Goal: Task Accomplishment & Management: Complete application form

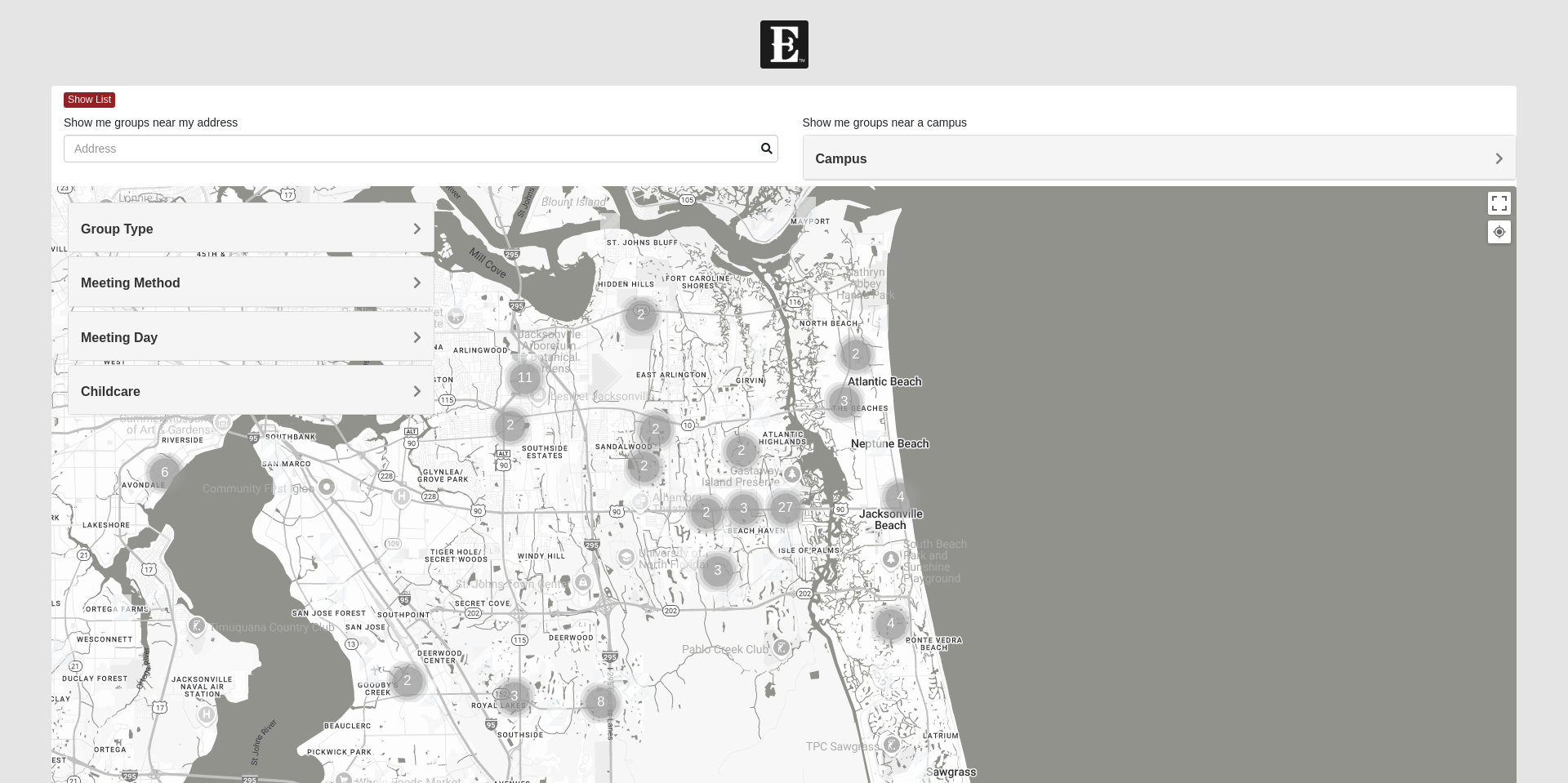
click at [1133, 509] on div at bounding box center [784, 513] width 1465 height 654
click at [408, 226] on h4 "Group Type" at bounding box center [251, 229] width 341 height 15
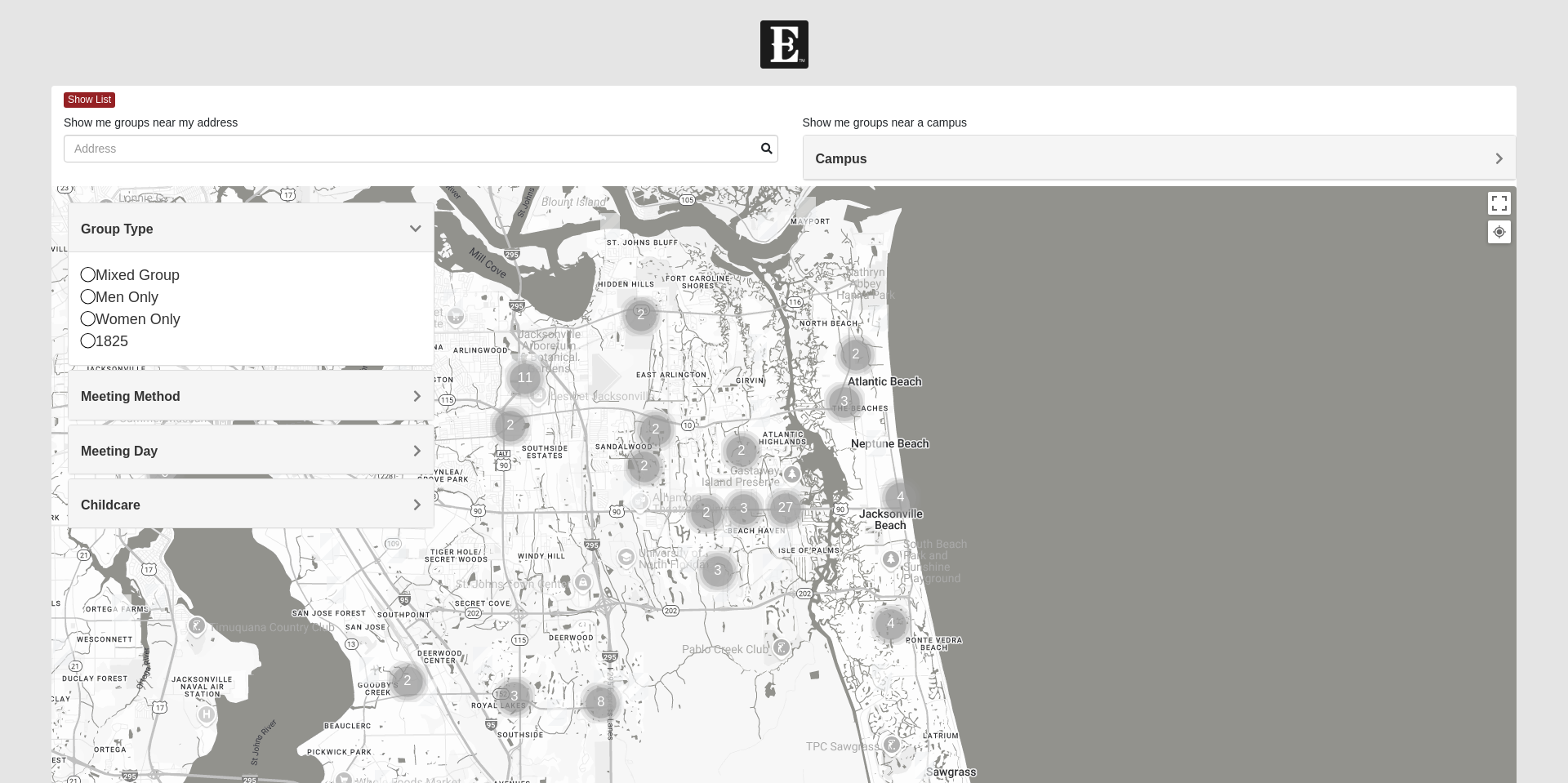
click at [157, 276] on div "Mixed Group" at bounding box center [251, 275] width 341 height 22
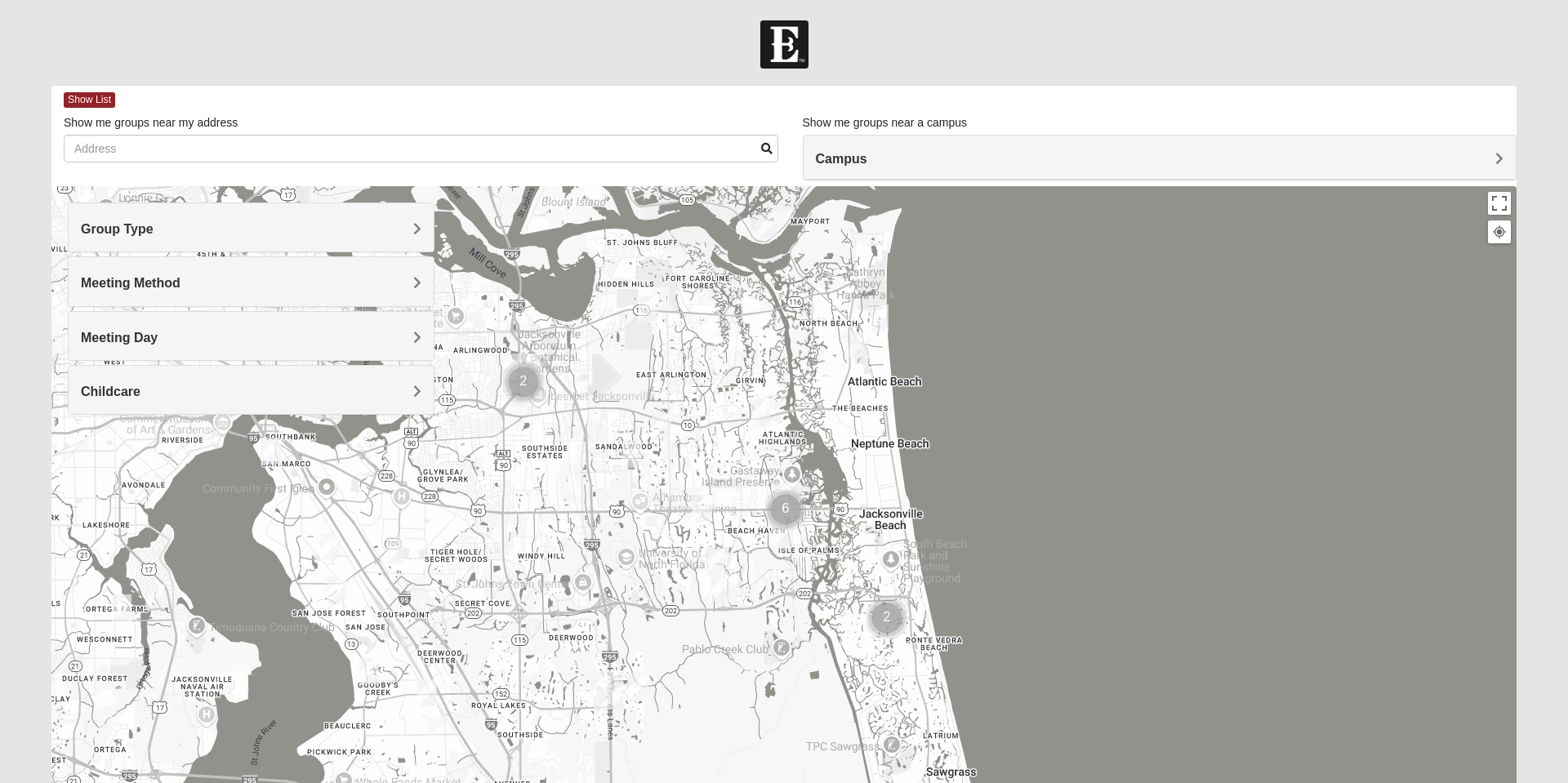
click at [413, 271] on div "Meeting Method" at bounding box center [251, 281] width 365 height 48
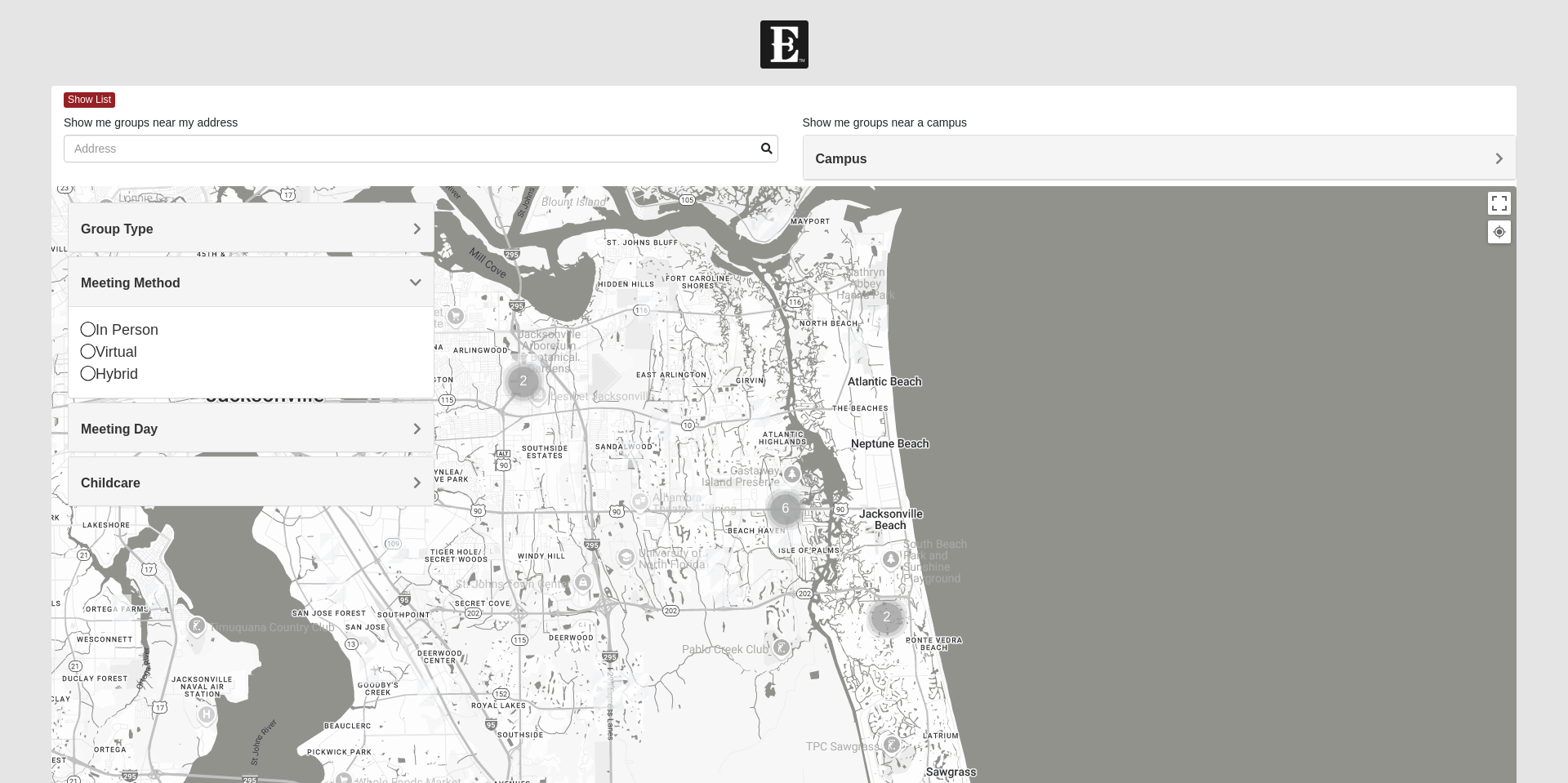
click at [145, 330] on div "In Person" at bounding box center [251, 330] width 341 height 22
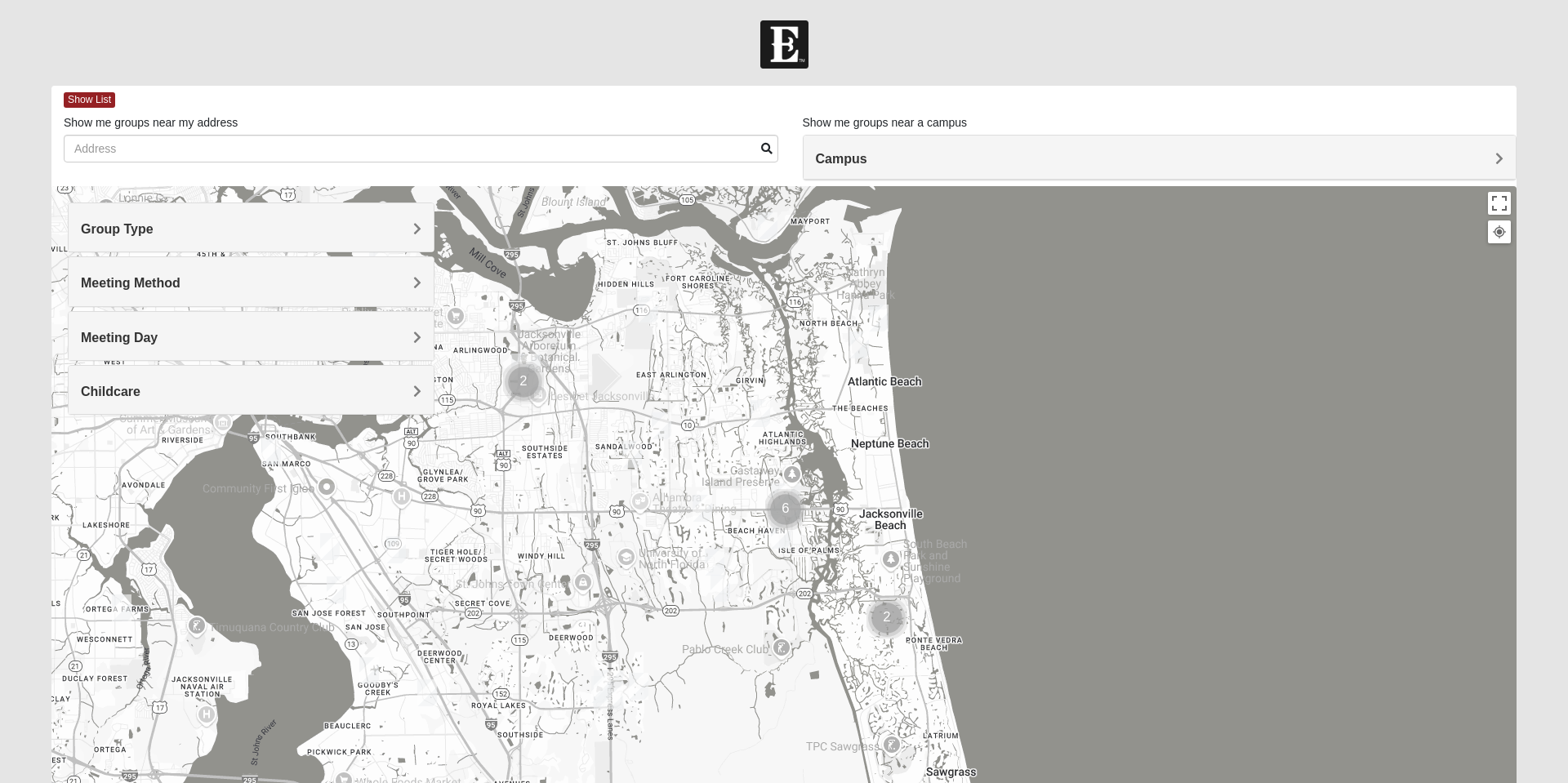
click at [158, 334] on span "Meeting Day" at bounding box center [119, 338] width 77 height 14
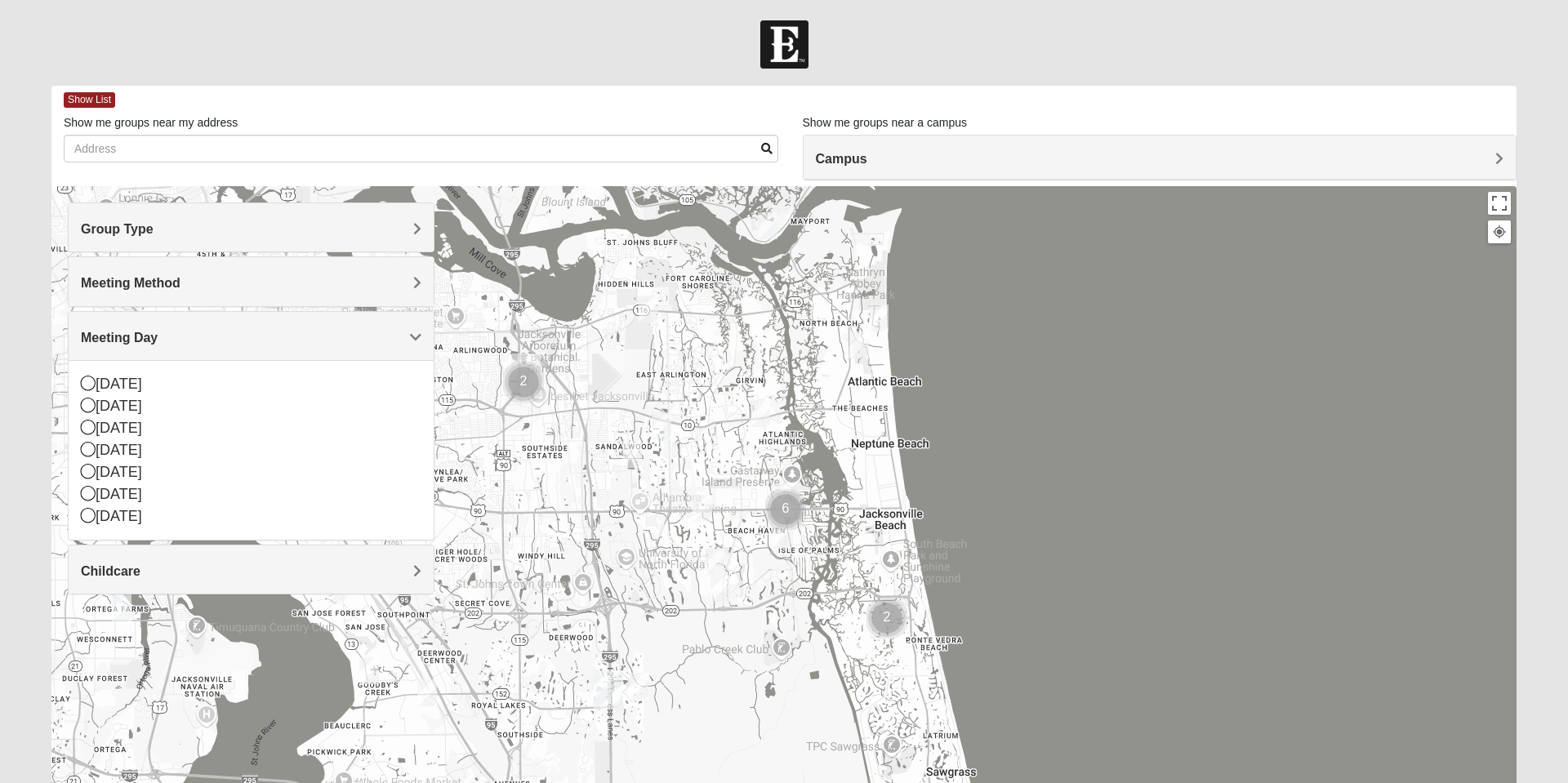
click at [158, 335] on span "Meeting Day" at bounding box center [119, 338] width 77 height 14
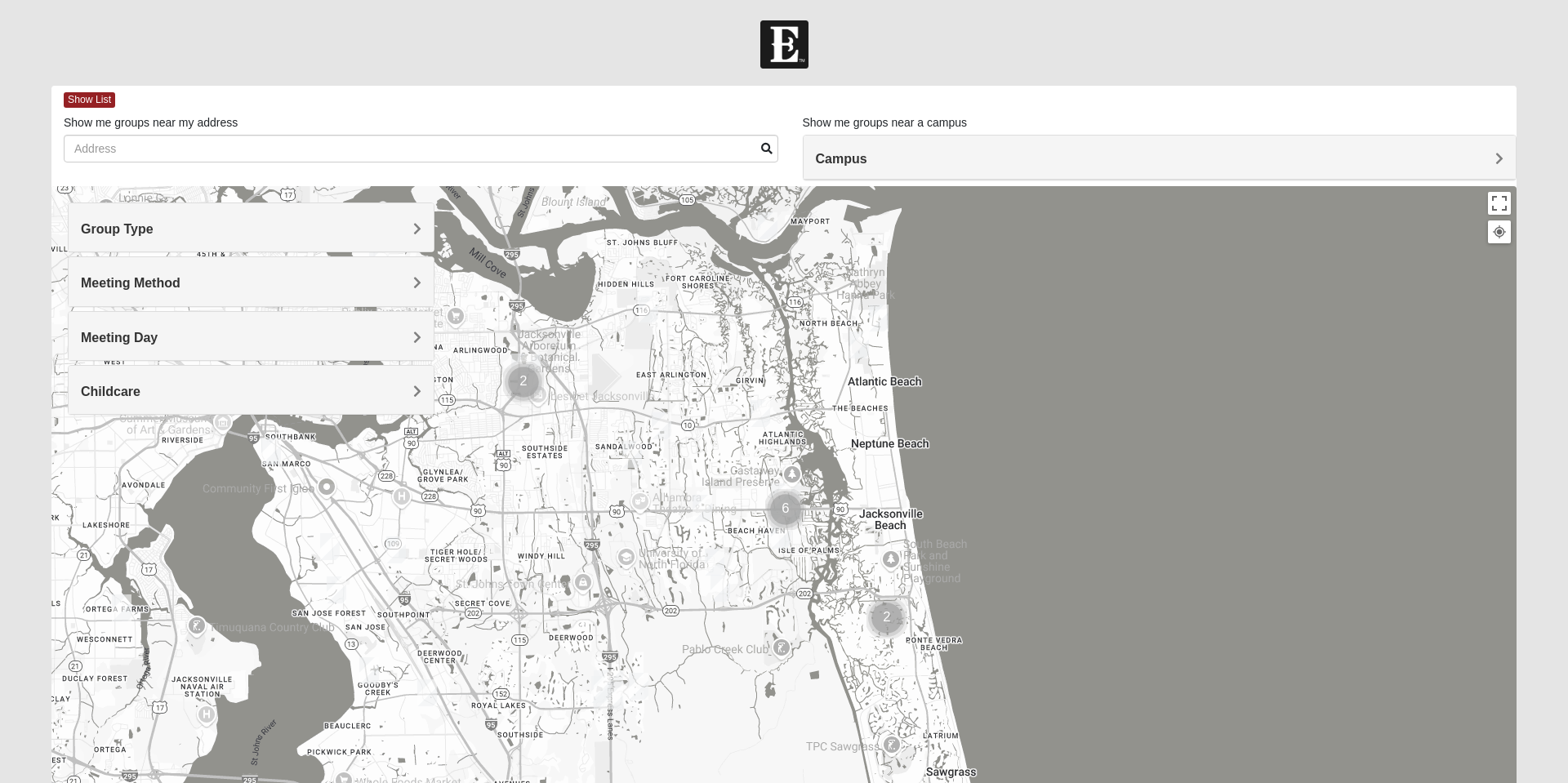
click at [417, 401] on div "Childcare" at bounding box center [251, 389] width 365 height 48
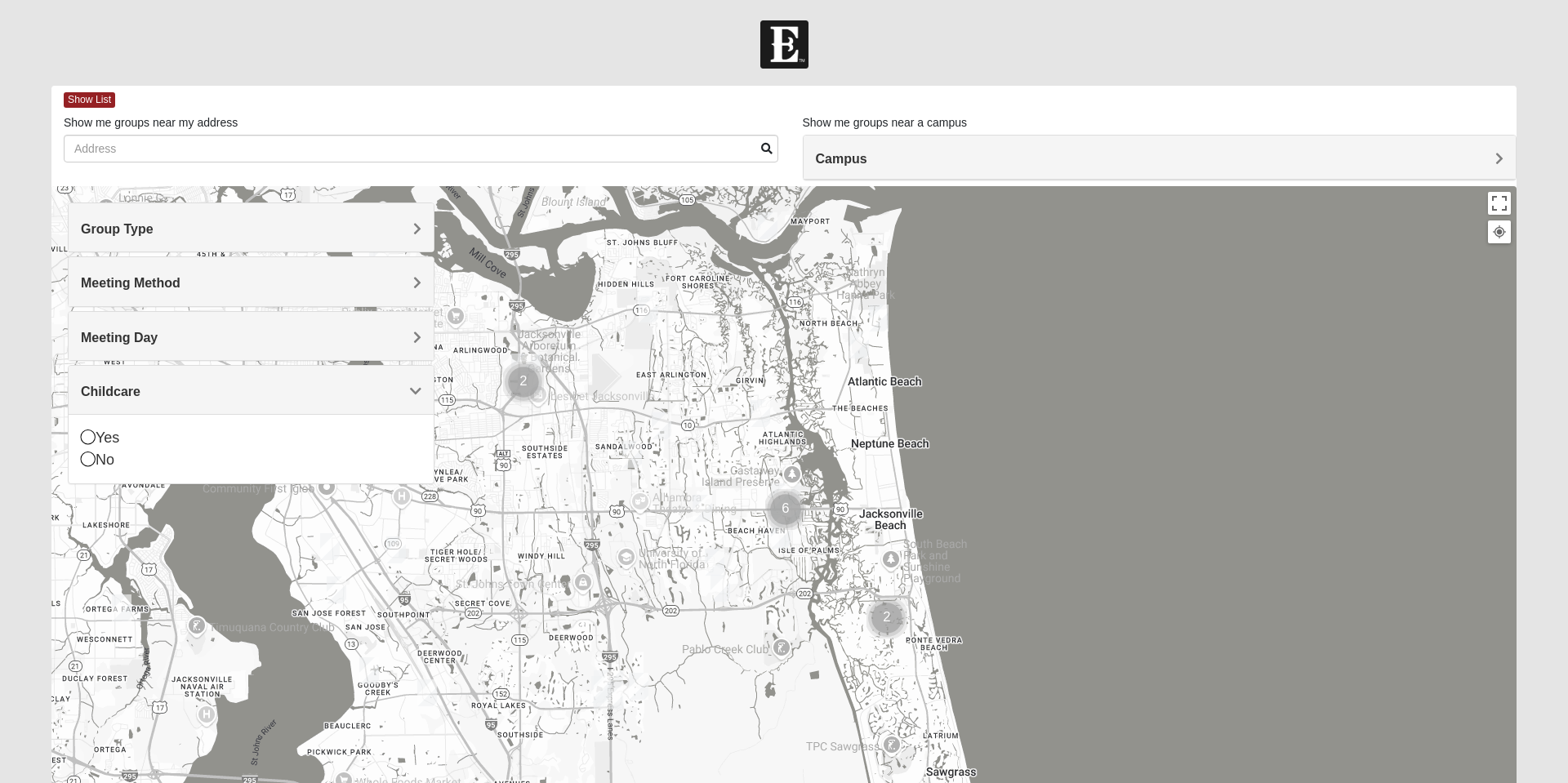
click at [106, 466] on div "No" at bounding box center [251, 459] width 341 height 22
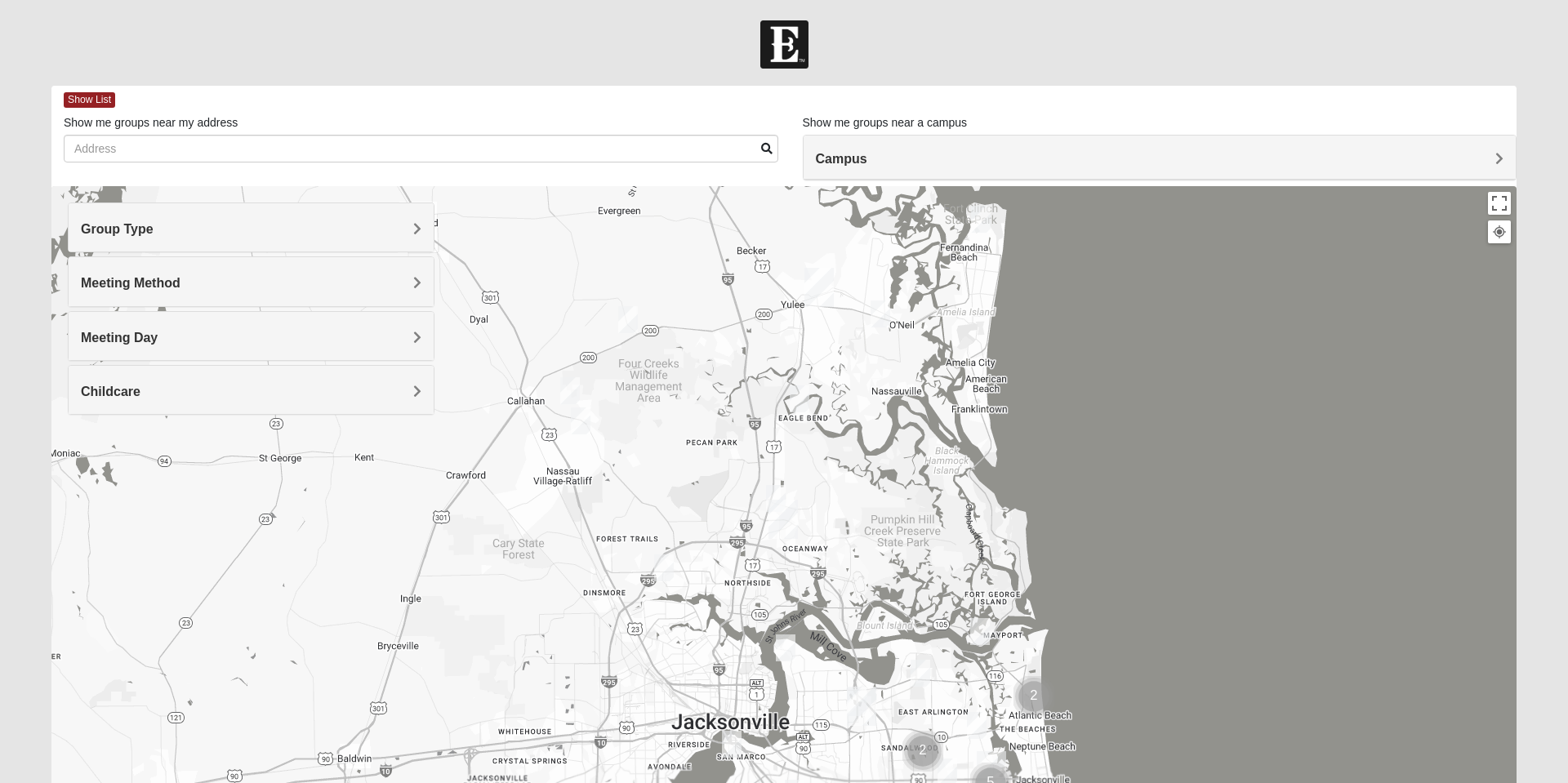
click at [803, 401] on img "Mixed McLaughlin/Huber 32226" at bounding box center [799, 398] width 33 height 40
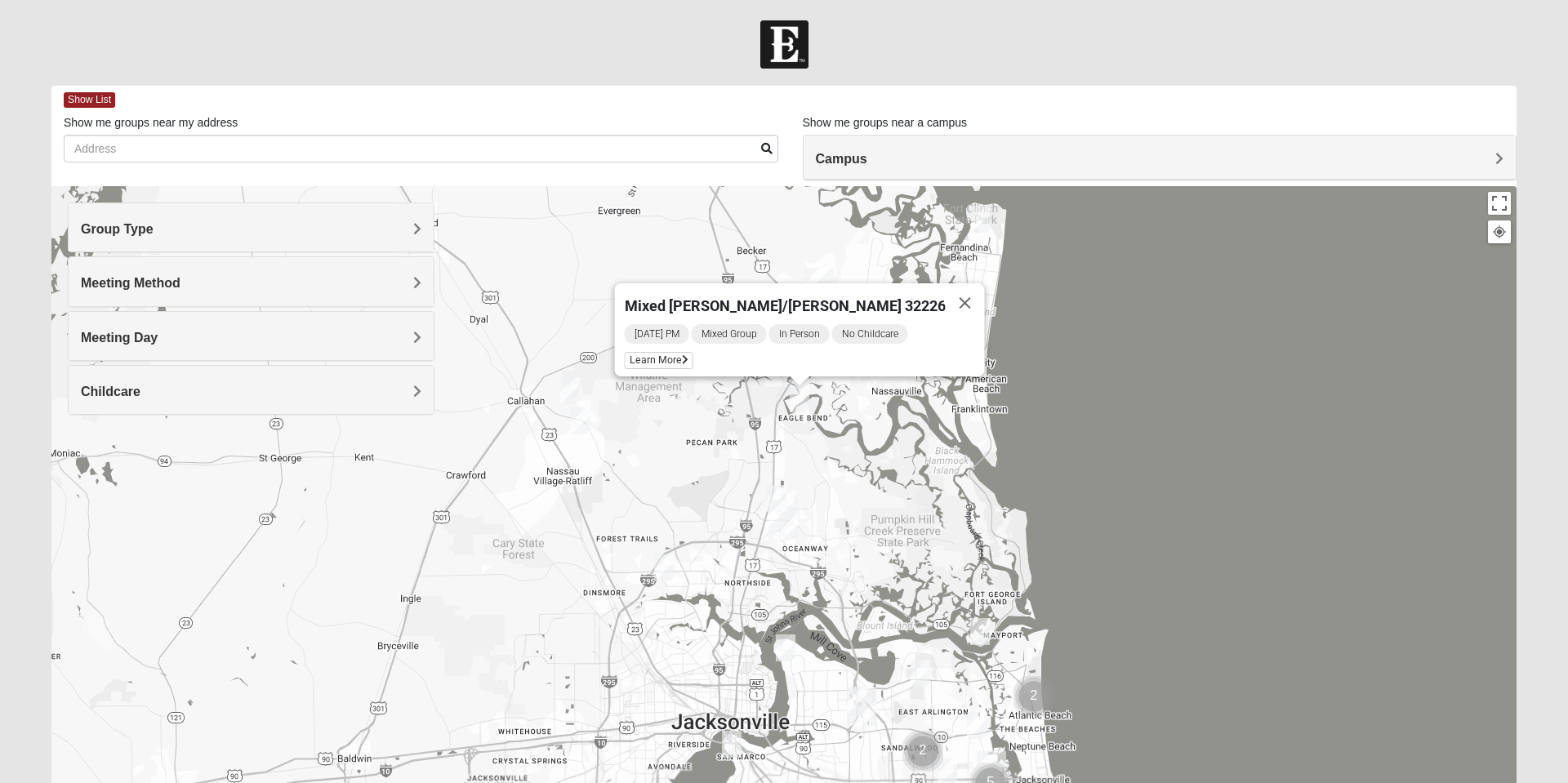
click at [776, 498] on img "North Jax" at bounding box center [783, 519] width 43 height 52
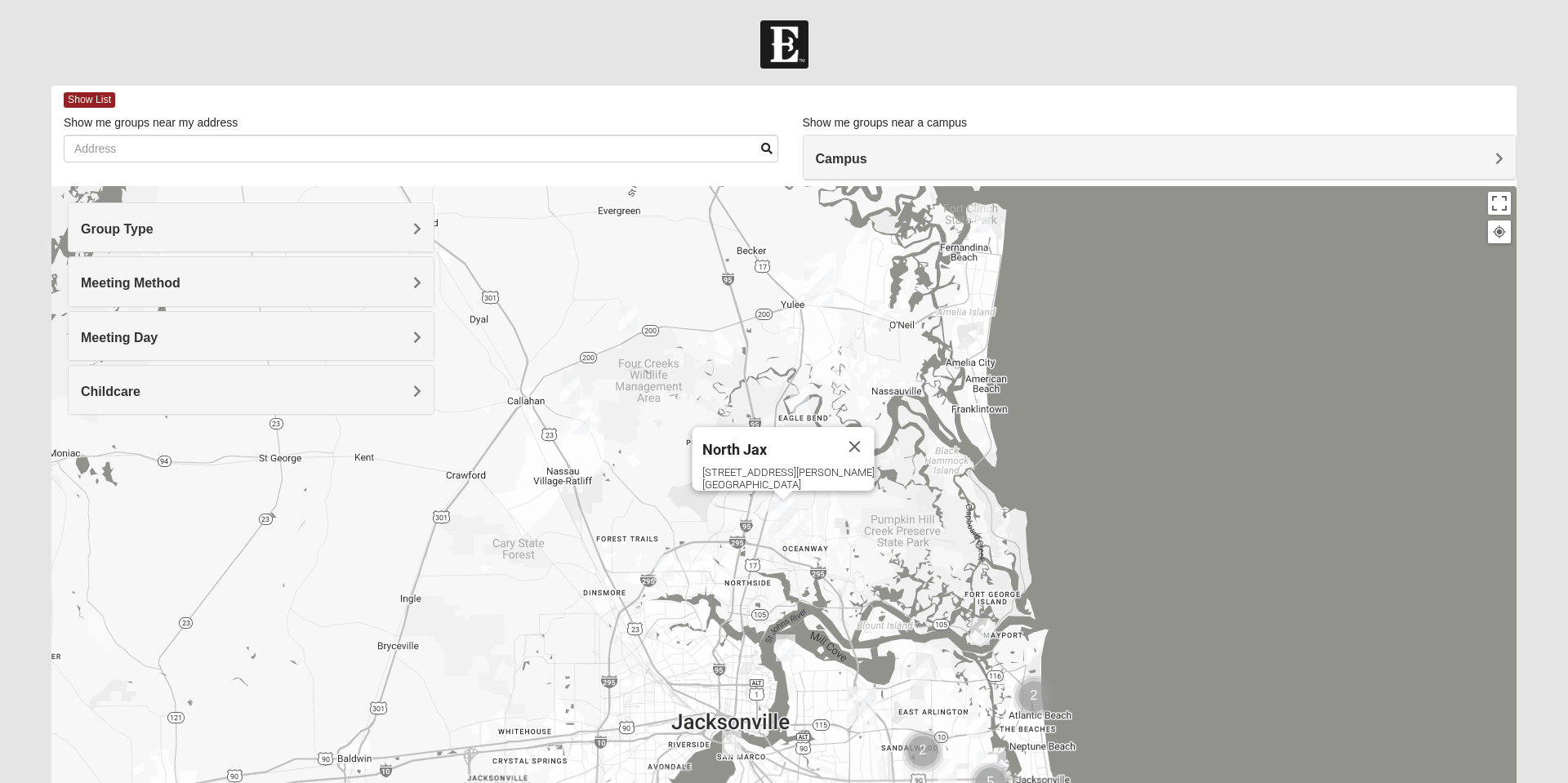
click at [770, 497] on img "North Jax" at bounding box center [783, 519] width 43 height 52
click at [835, 436] on button "Close" at bounding box center [855, 447] width 39 height 39
click at [770, 488] on img "On Campus Mixed Martins 32218" at bounding box center [775, 498] width 33 height 40
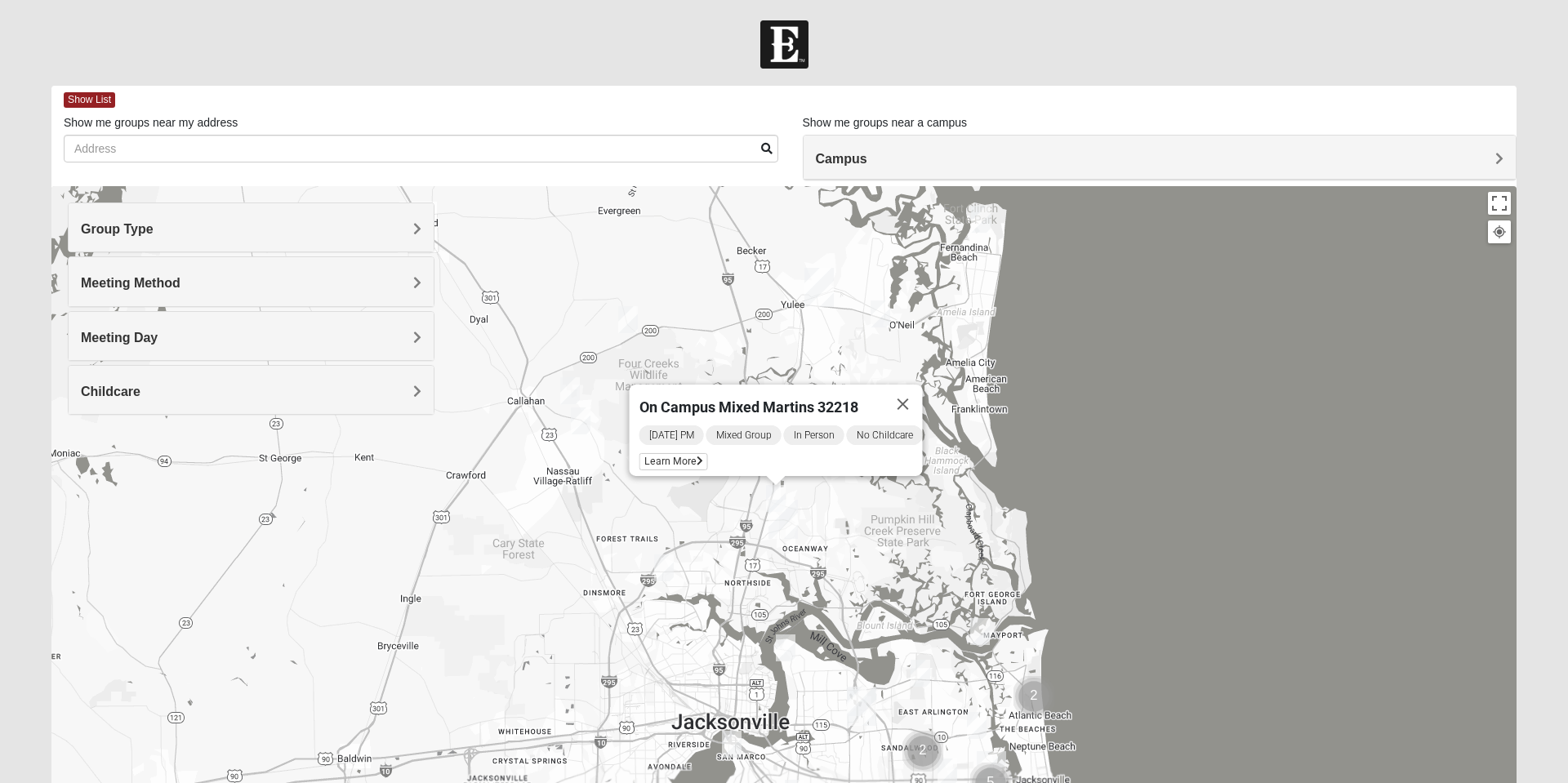
click at [890, 314] on img "Mixed Speed 32034" at bounding box center [880, 313] width 33 height 40
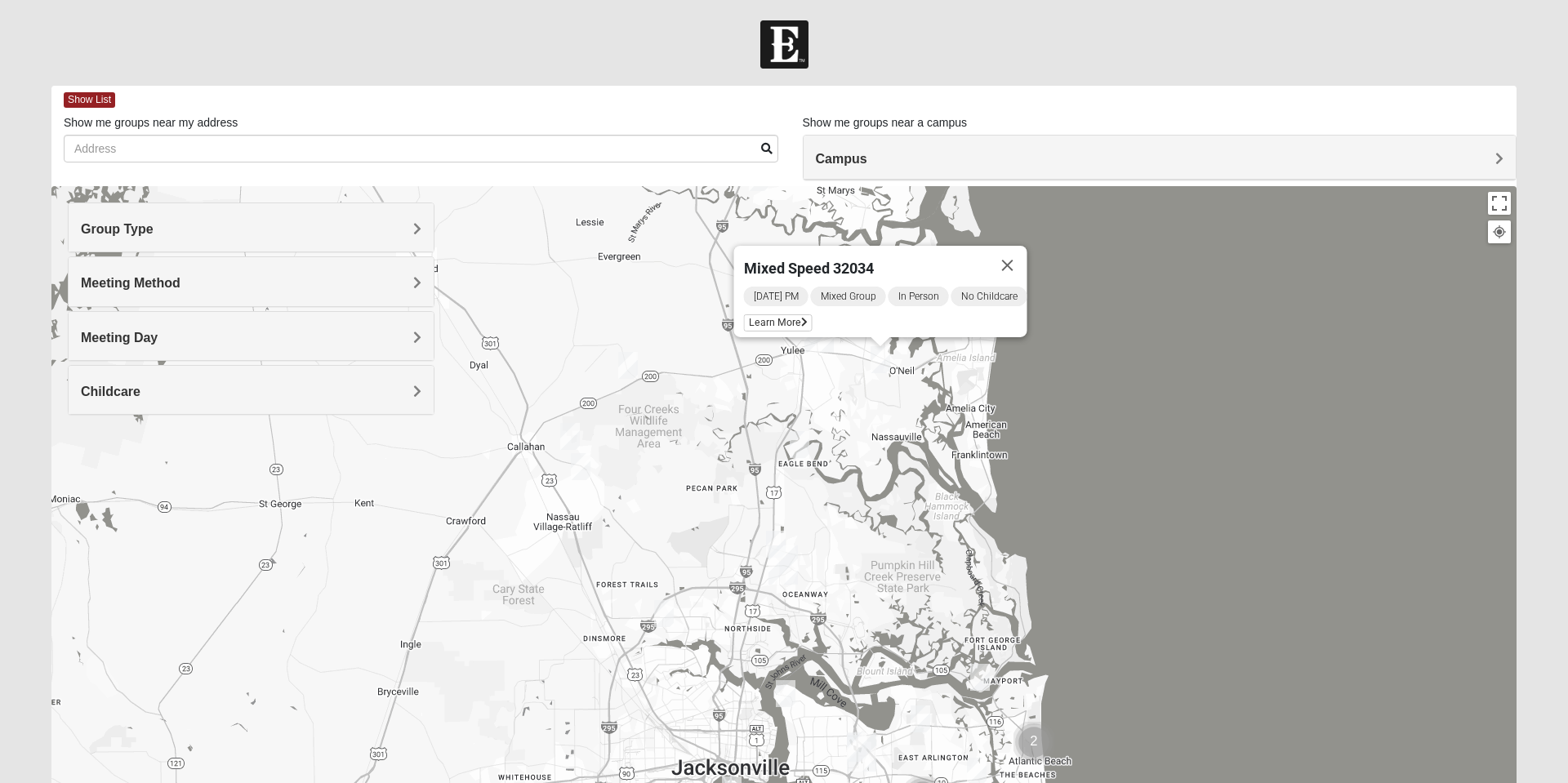
click at [777, 540] on img "North Jax" at bounding box center [783, 565] width 43 height 52
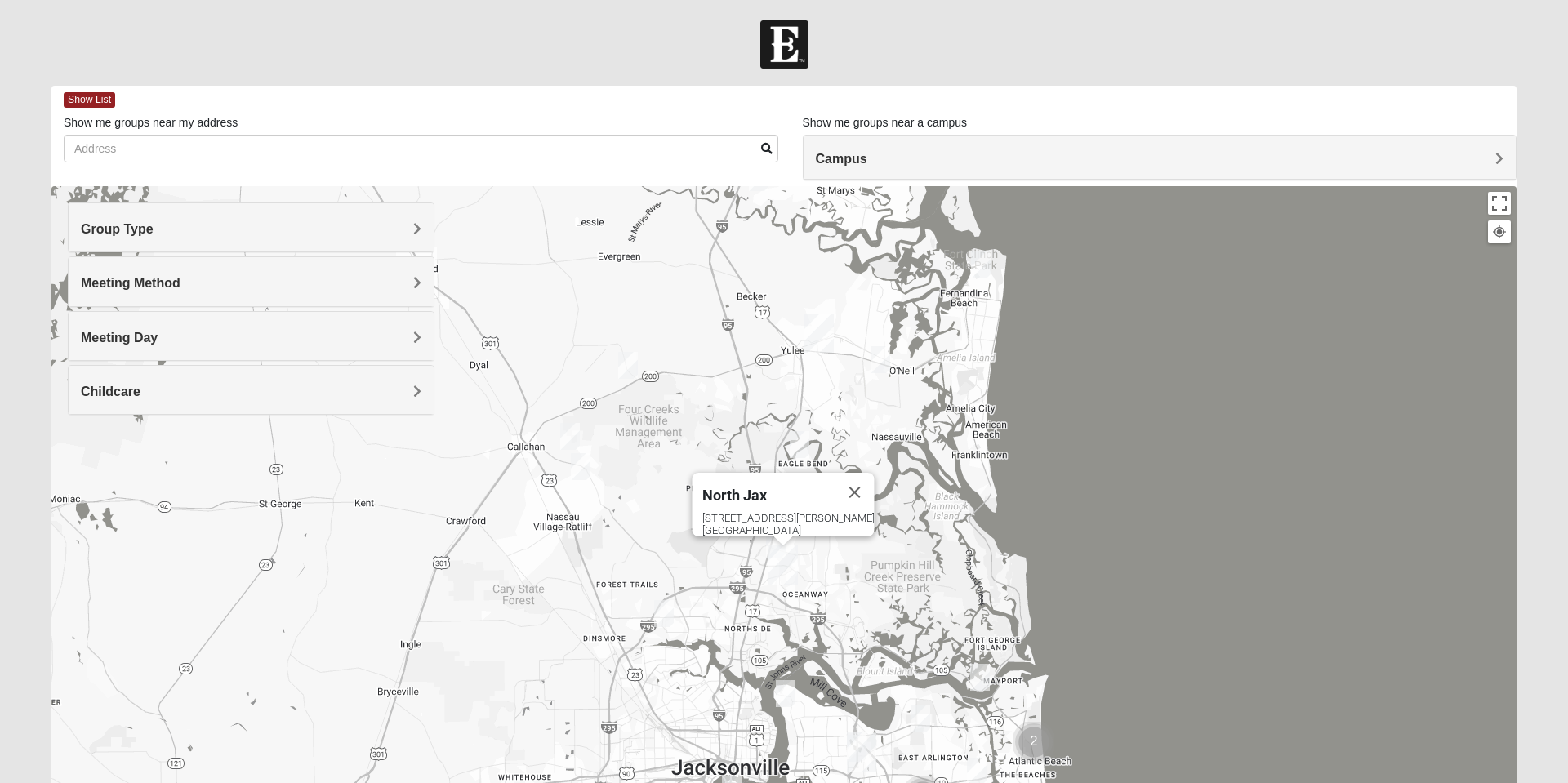
click at [835, 536] on div "[STREET_ADDRESS][PERSON_NAME]" at bounding box center [788, 524] width 172 height 25
click at [835, 475] on button "Close" at bounding box center [855, 492] width 39 height 39
click at [778, 539] on img "North Jax" at bounding box center [783, 565] width 43 height 52
click at [835, 578] on div "North Jax [STREET_ADDRESS][PERSON_NAME]" at bounding box center [784, 513] width 1465 height 654
click at [736, 569] on div "North Jax [STREET_ADDRESS][PERSON_NAME]" at bounding box center [784, 513] width 1465 height 654
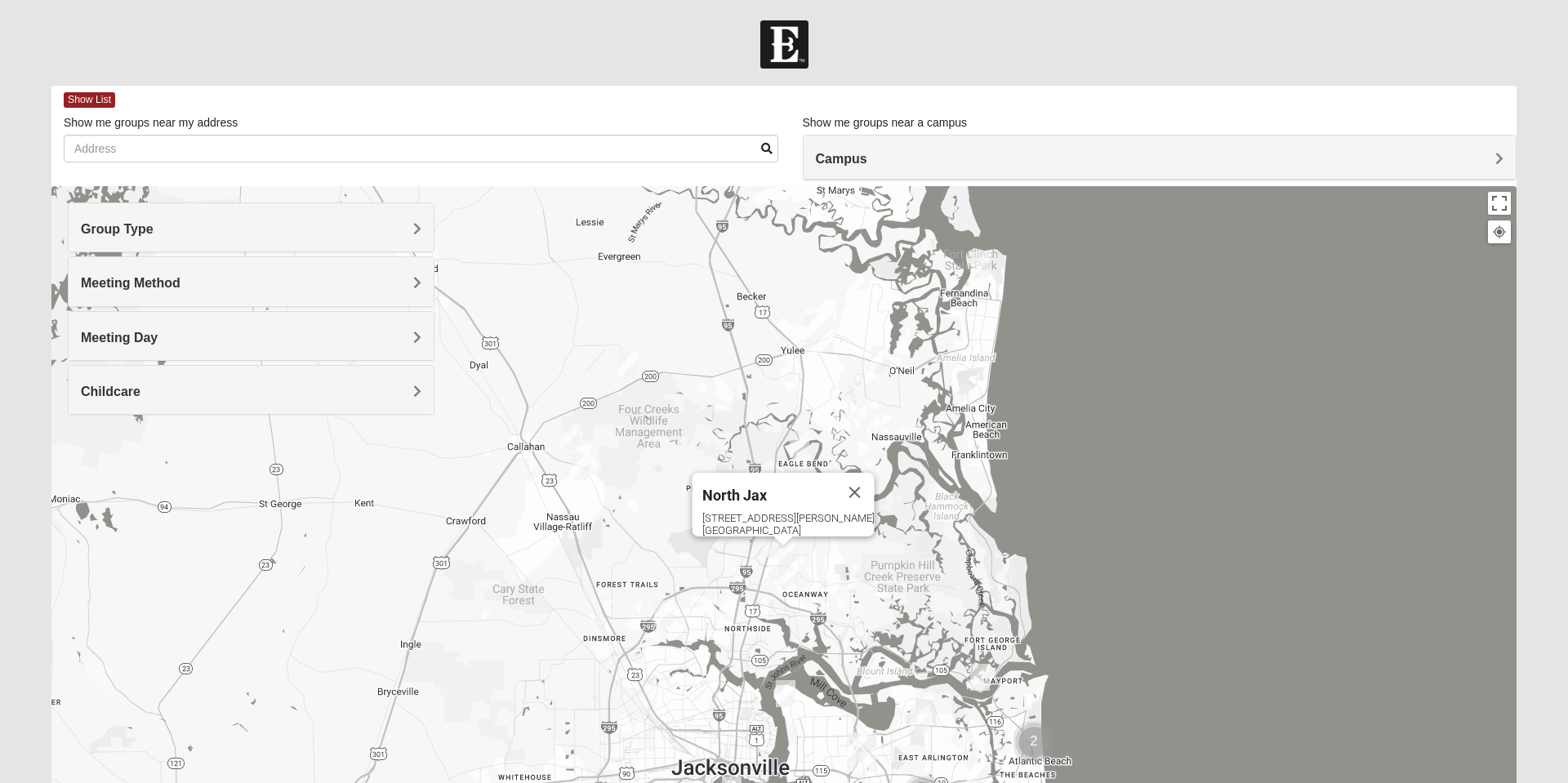
click at [881, 539] on div "North Jax [STREET_ADDRESS][PERSON_NAME]" at bounding box center [784, 513] width 1465 height 654
click at [835, 477] on button "Close" at bounding box center [855, 492] width 39 height 39
click at [772, 534] on img "On Campus Mixed Martins 32218" at bounding box center [775, 544] width 33 height 40
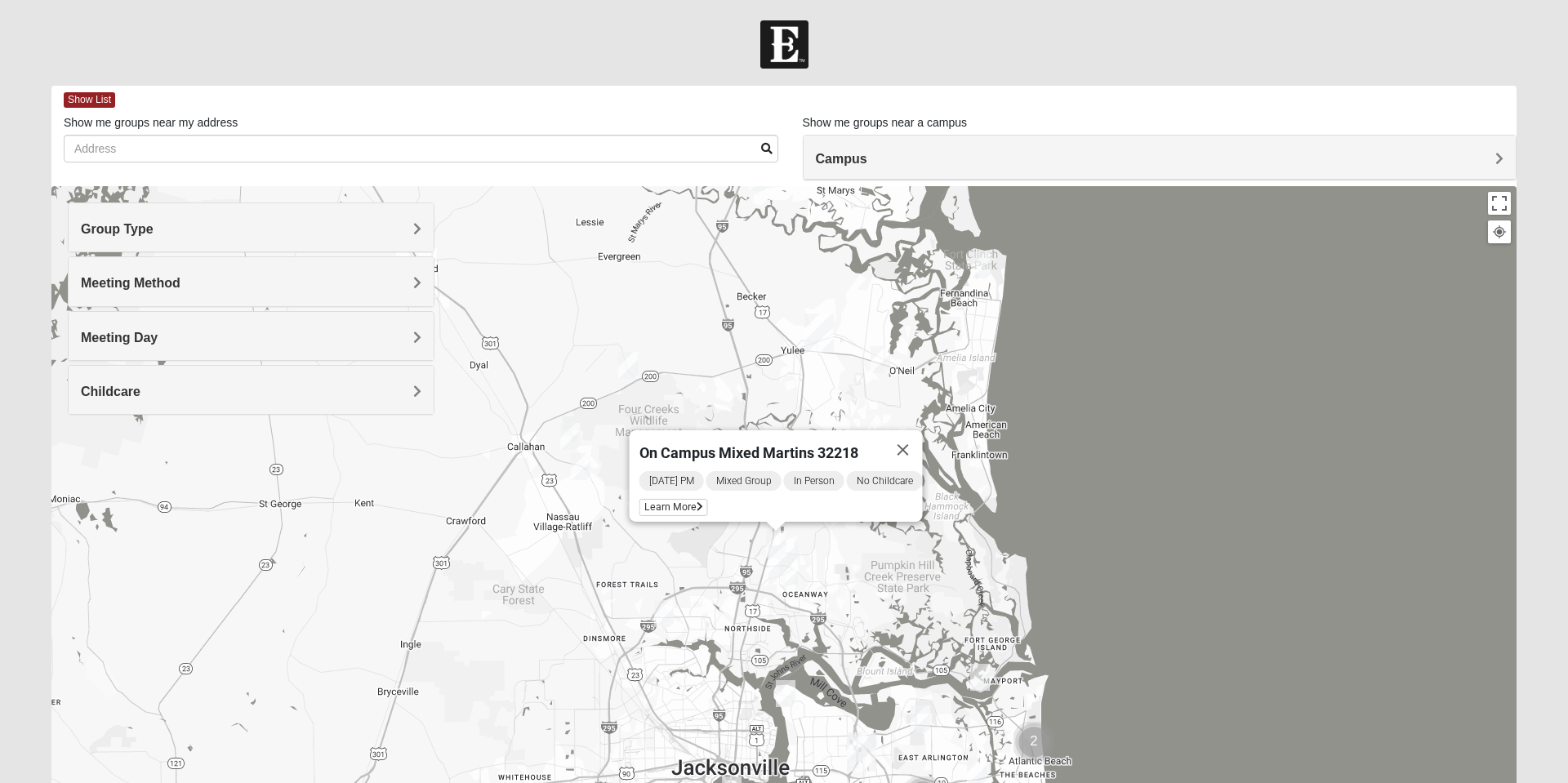
click at [676, 499] on span "Learn More" at bounding box center [673, 507] width 68 height 17
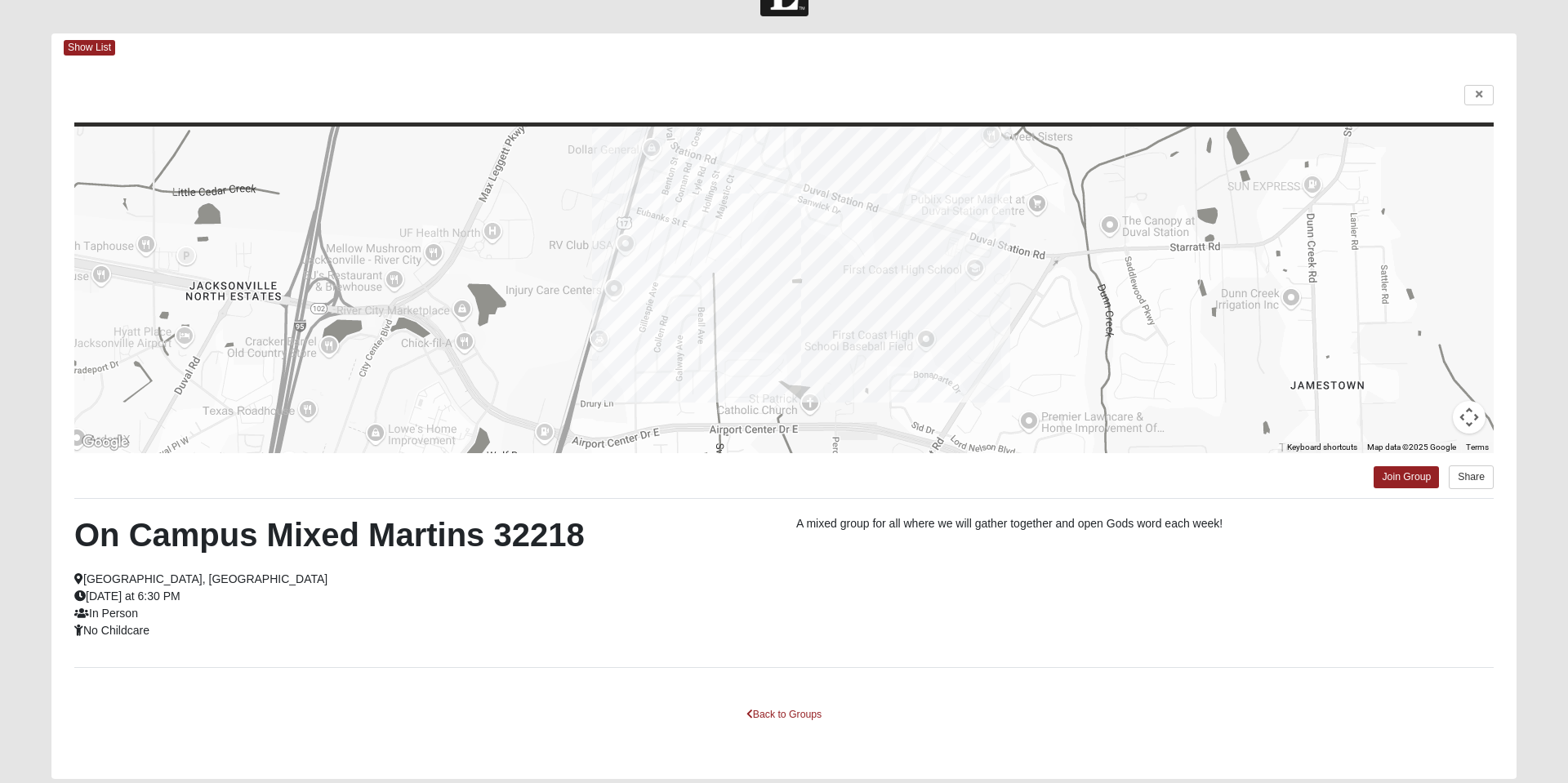
scroll to position [108, 0]
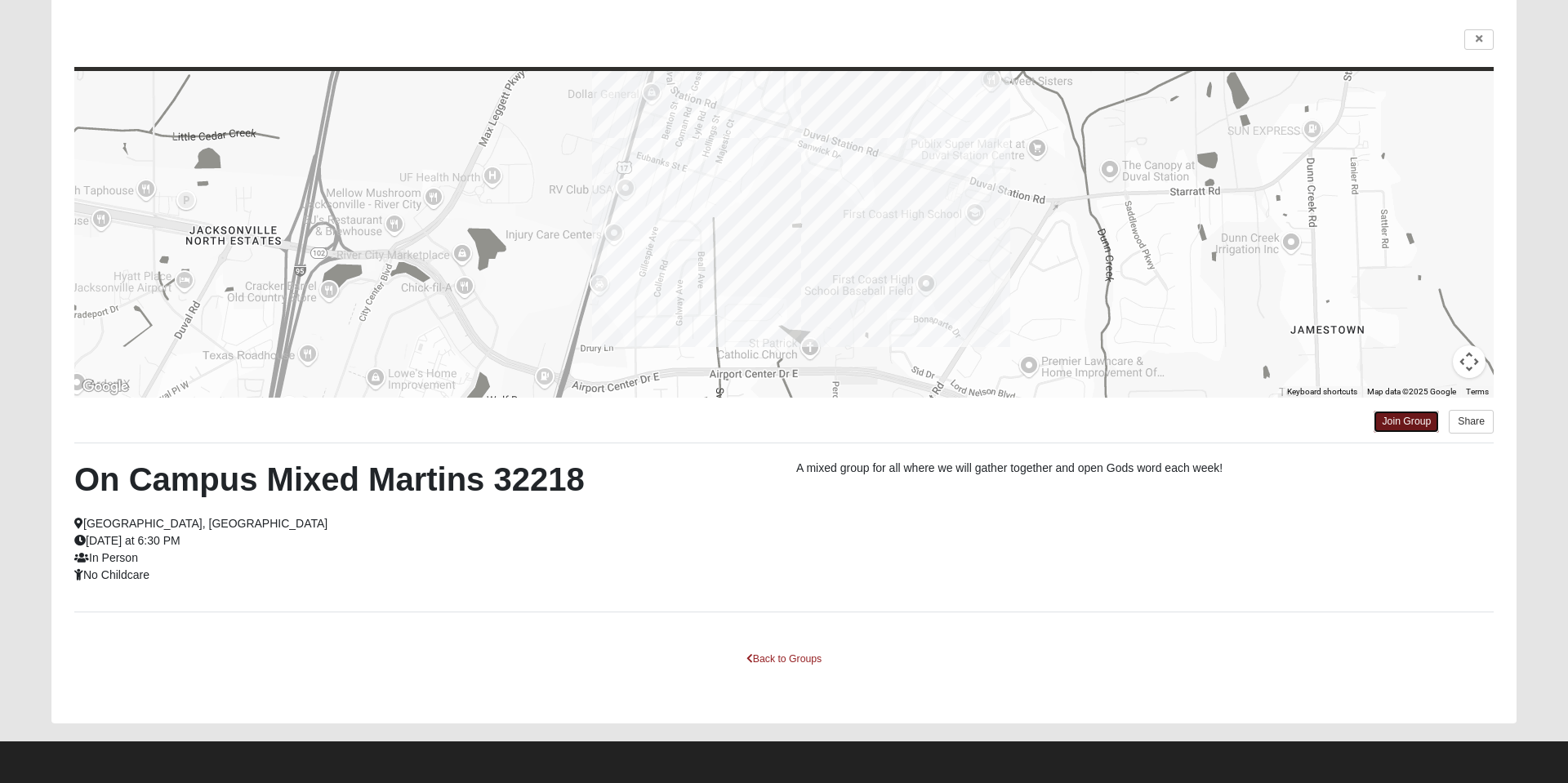
click at [1406, 420] on link "Join Group" at bounding box center [1407, 421] width 66 height 22
